Goal: Task Accomplishment & Management: Manage account settings

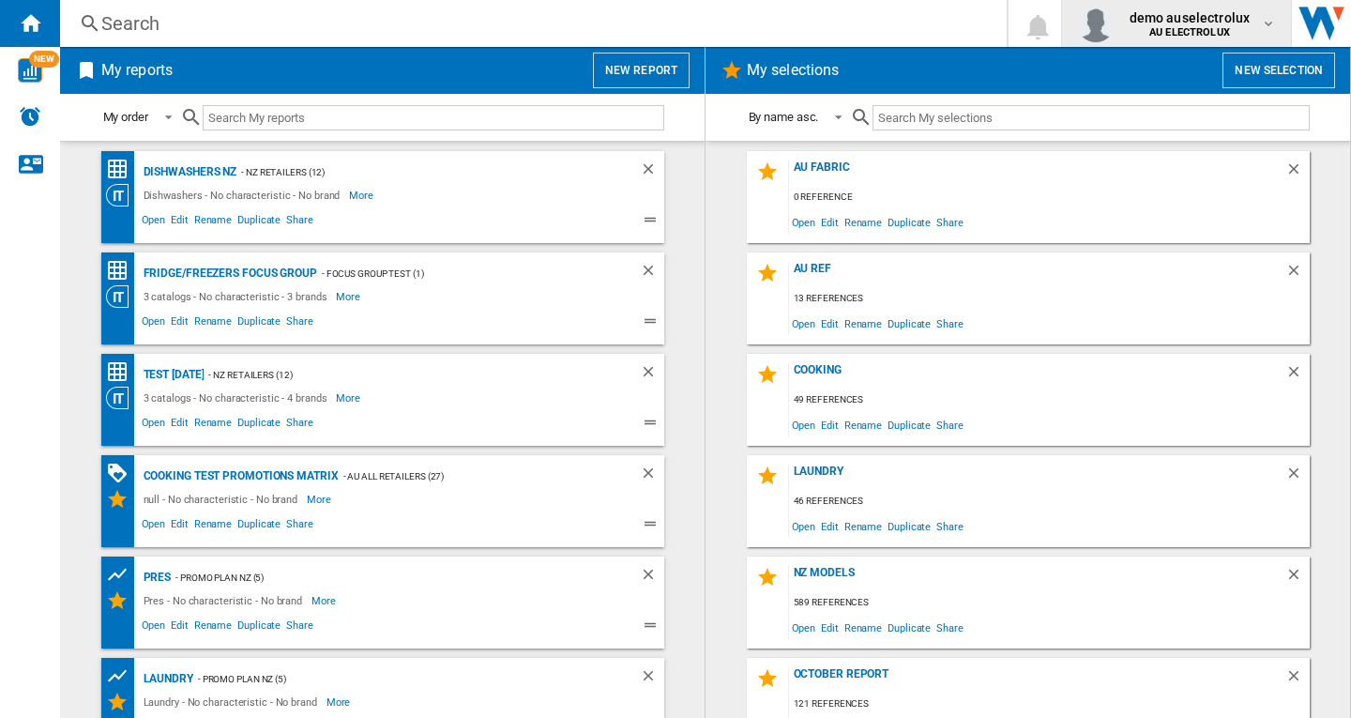
click at [1186, 30] on b "AU ELECTROLUX" at bounding box center [1189, 32] width 81 height 12
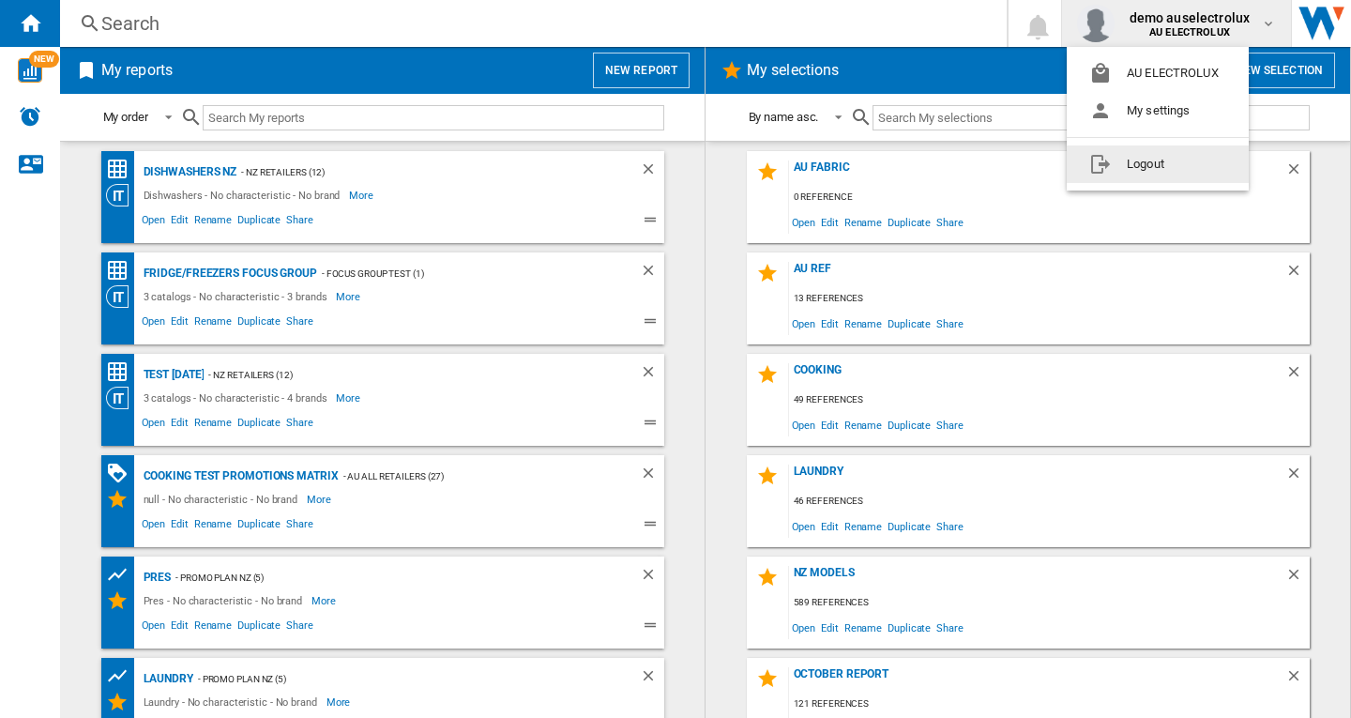
click at [1148, 165] on button "Logout" at bounding box center [1158, 164] width 182 height 38
